Goal: Navigation & Orientation: Find specific page/section

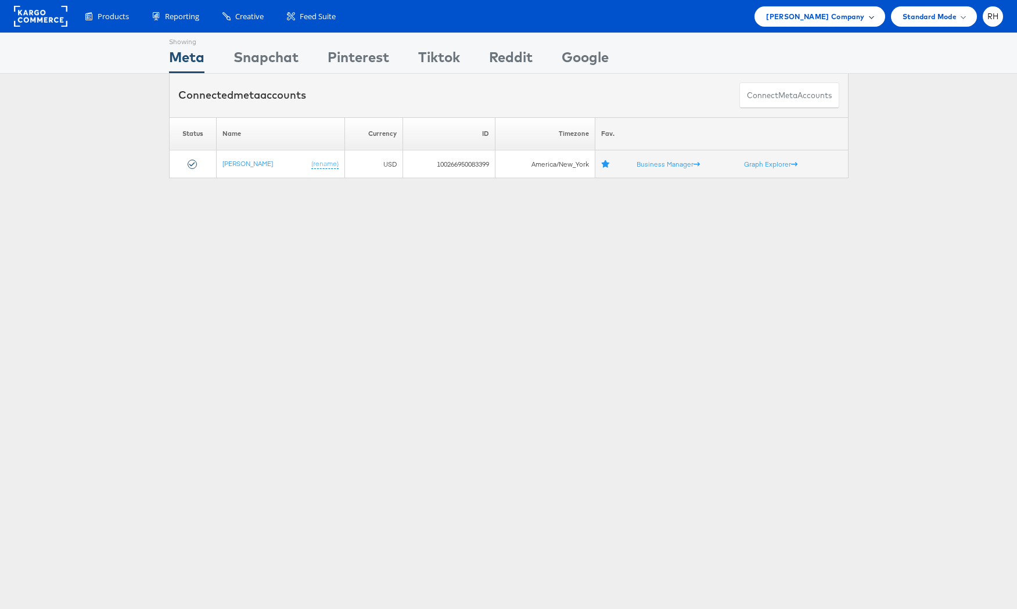
click at [793, 20] on span "[PERSON_NAME] Company" at bounding box center [815, 16] width 98 height 12
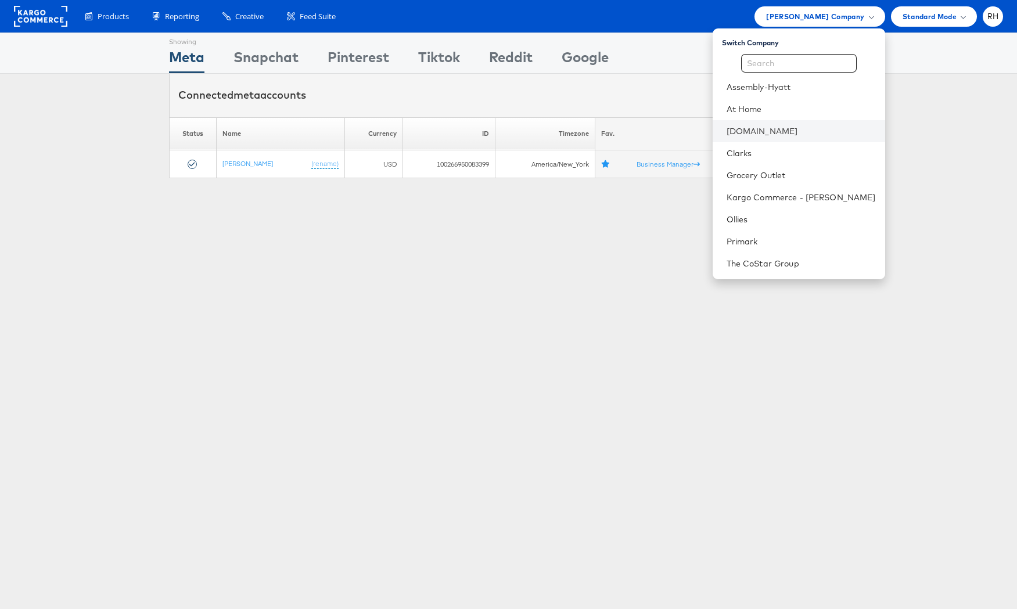
click at [803, 137] on li "[DOMAIN_NAME]" at bounding box center [798, 131] width 172 height 22
click at [863, 130] on link "[DOMAIN_NAME]" at bounding box center [800, 131] width 149 height 12
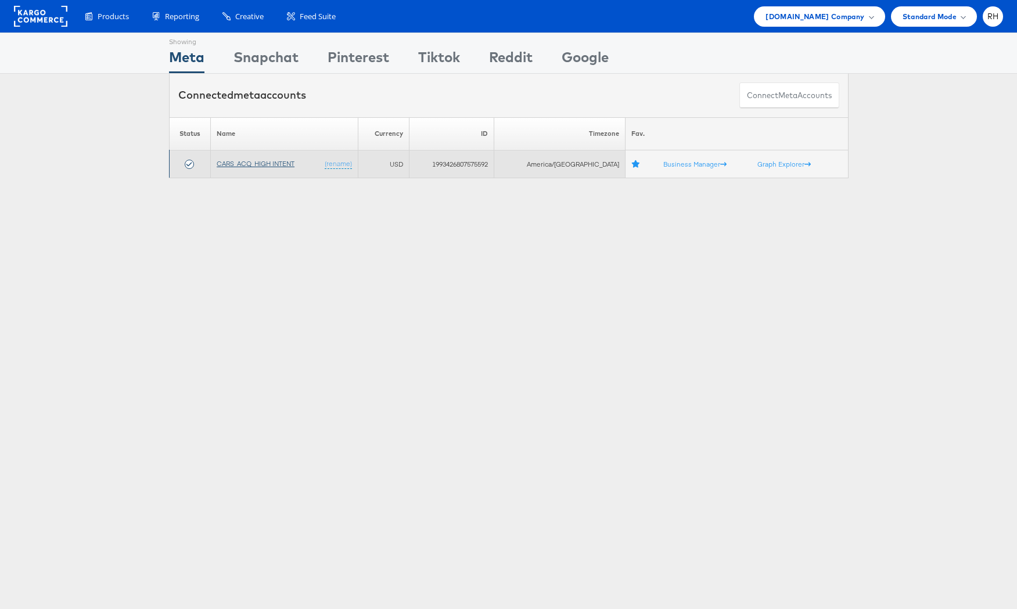
click at [246, 164] on link "CARS_ACQ_HIGH INTENT" at bounding box center [256, 163] width 78 height 9
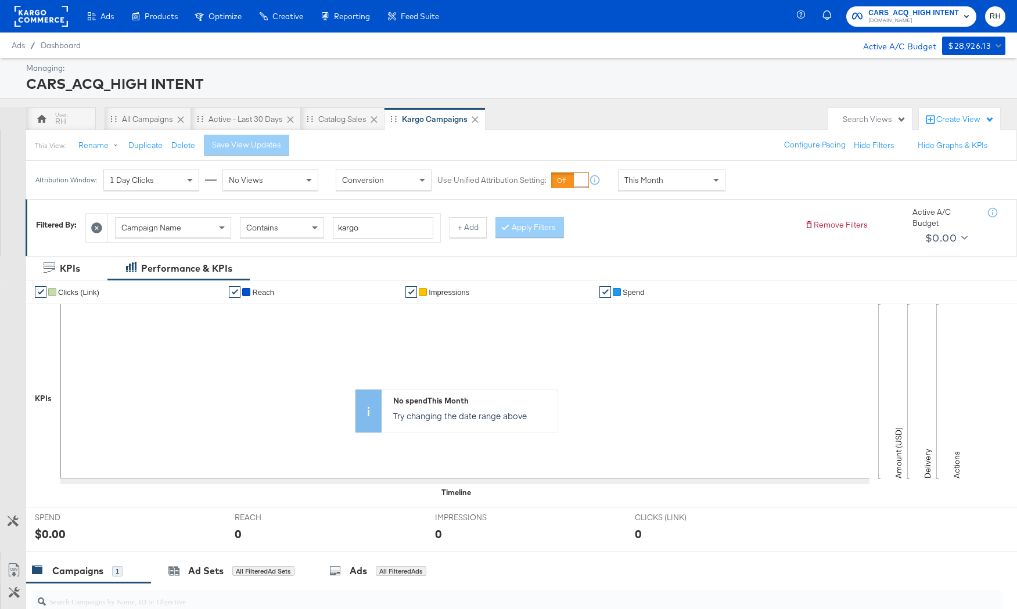
scroll to position [229, 0]
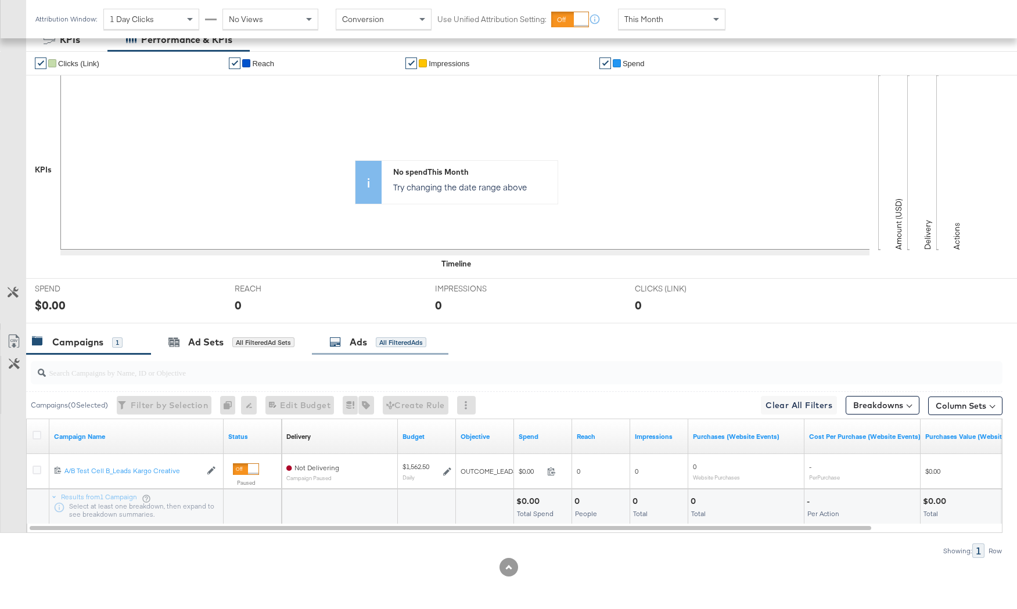
click at [392, 340] on div "All Filtered Ads" at bounding box center [401, 342] width 51 height 10
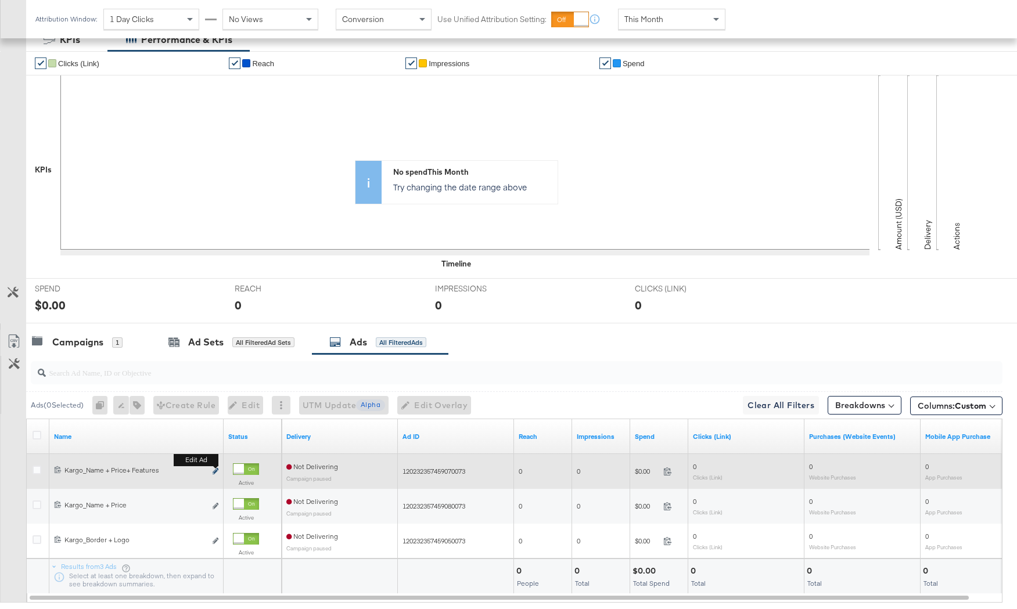
click at [215, 472] on icon "link" at bounding box center [216, 471] width 6 height 6
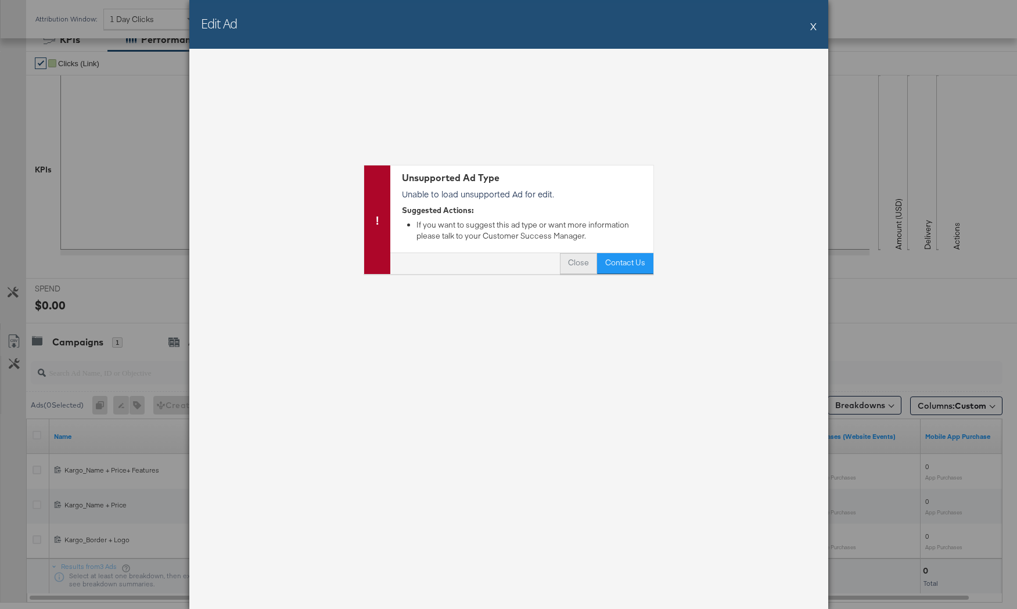
click at [568, 267] on button "Close" at bounding box center [578, 263] width 37 height 21
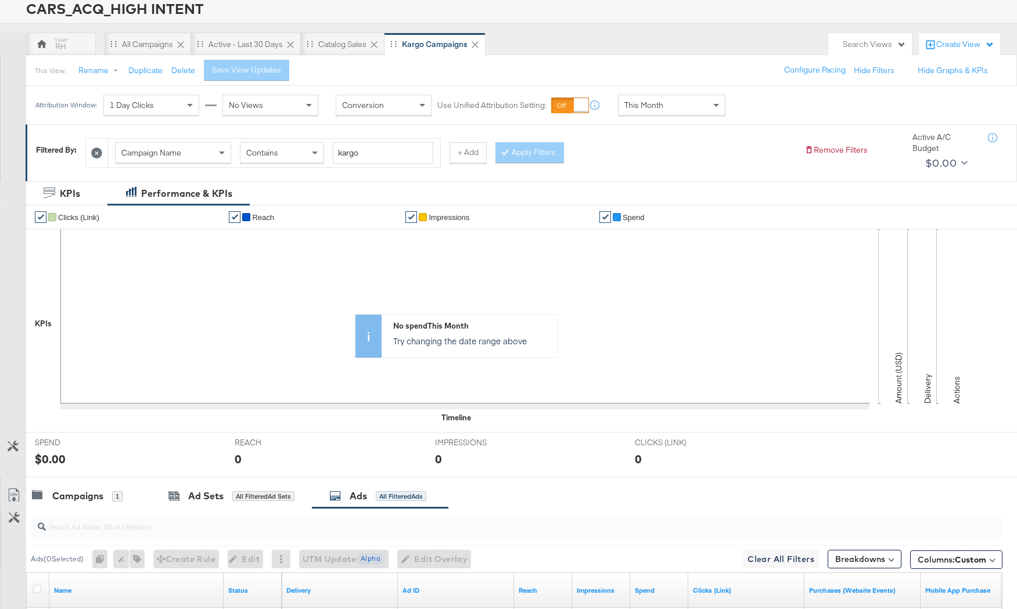
scroll to position [0, 0]
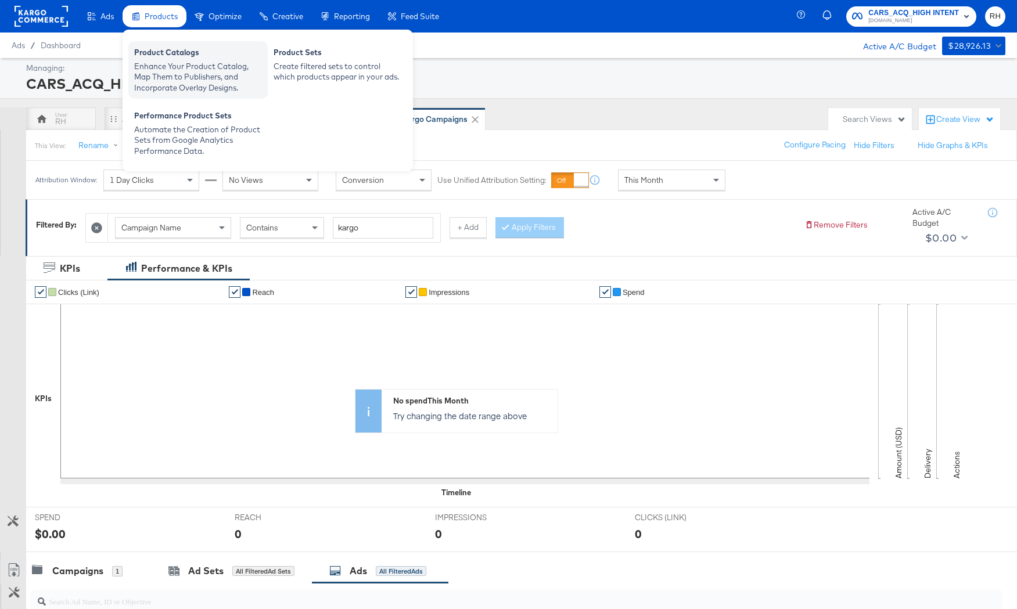
click at [175, 71] on div "Enhance Your Product Catalog, Map Them to Publishers, and Incorporate Overlay D…" at bounding box center [198, 77] width 128 height 33
